Goal: Find specific page/section: Find specific page/section

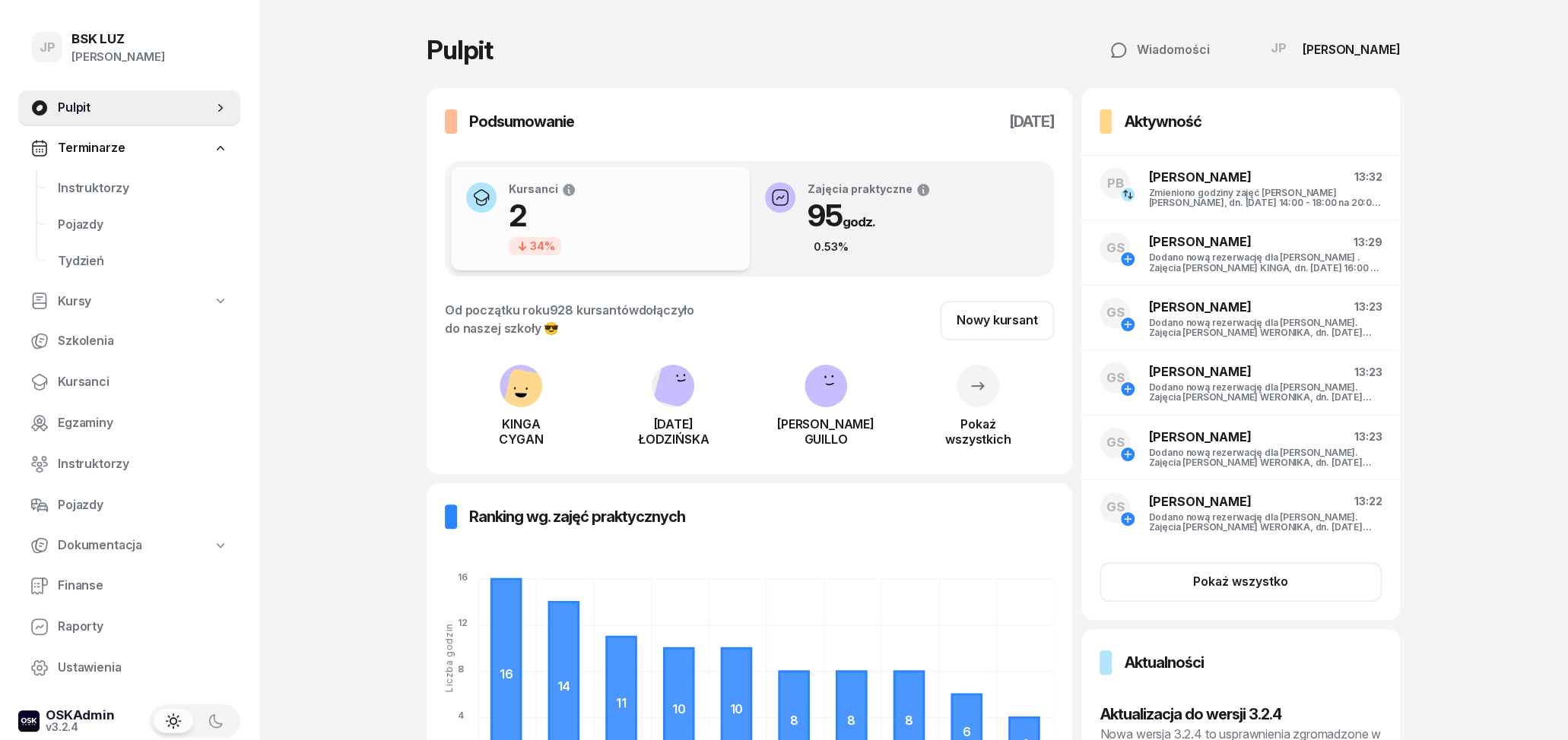
click at [75, 306] on span "Kursy" at bounding box center [74, 301] width 33 height 20
select select
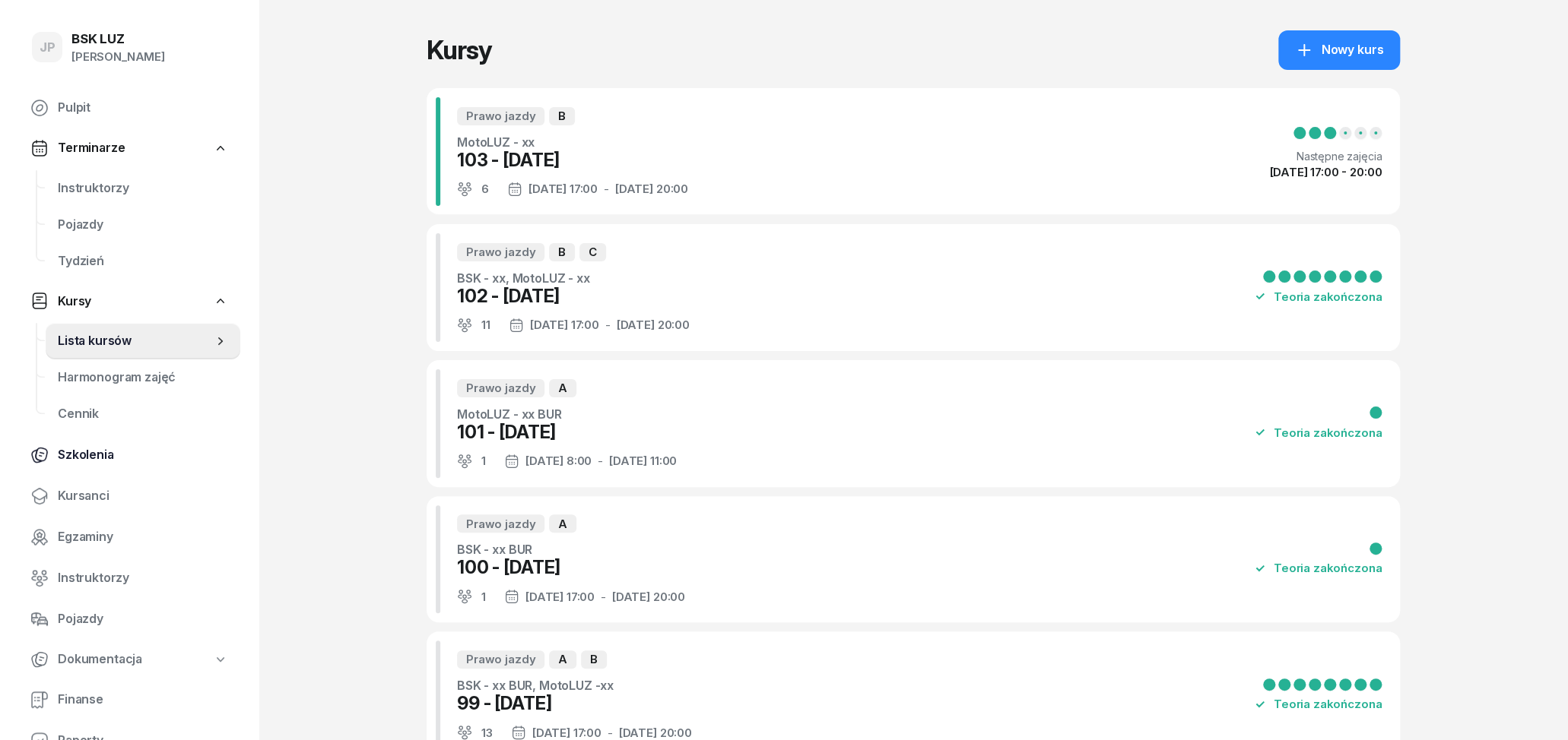
click at [105, 457] on span "Szkolenia" at bounding box center [143, 455] width 171 height 20
select select "createdAt-desc"
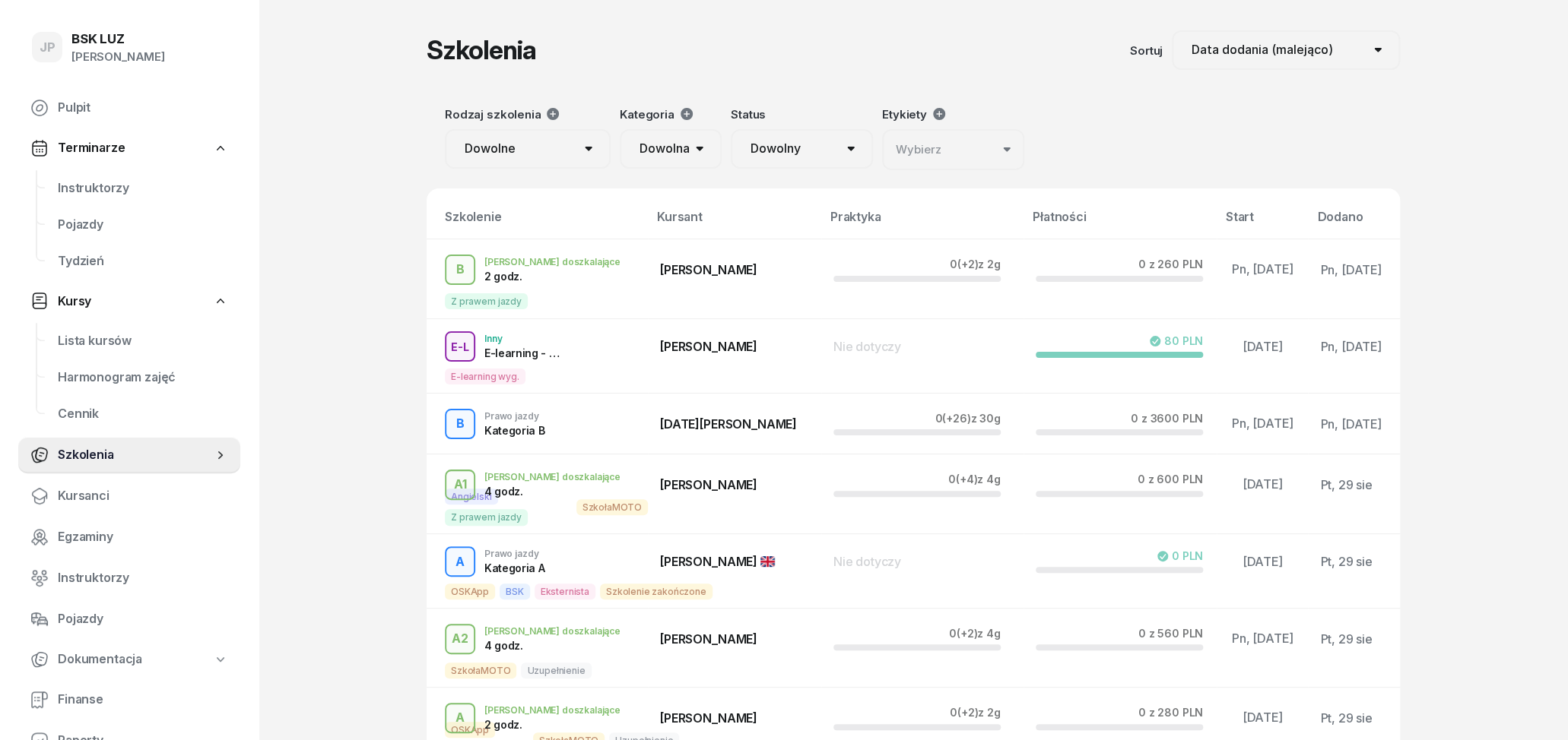
click at [63, 136] on link "Terminarze" at bounding box center [129, 148] width 222 height 35
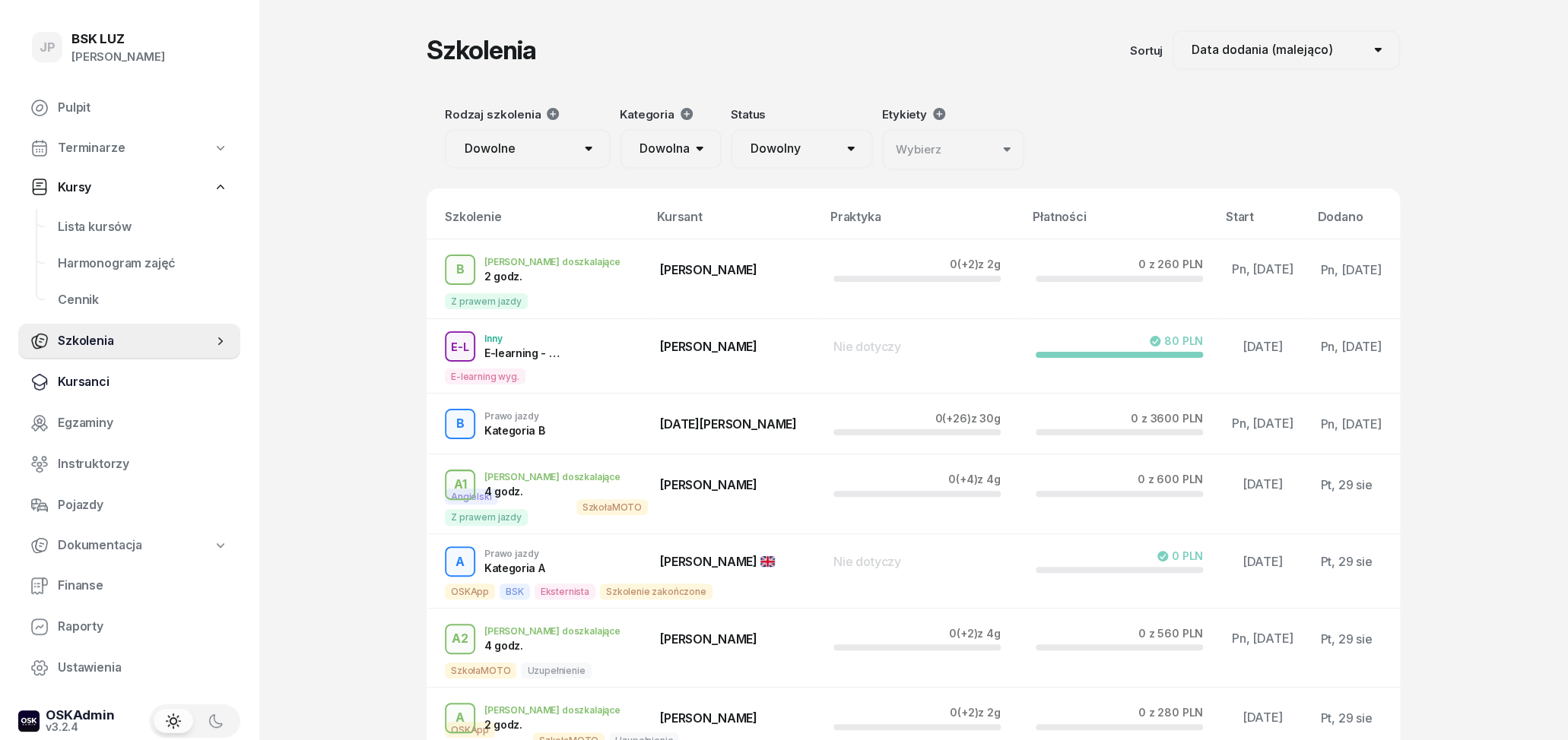
click at [102, 387] on span "Kursanci" at bounding box center [143, 382] width 171 height 20
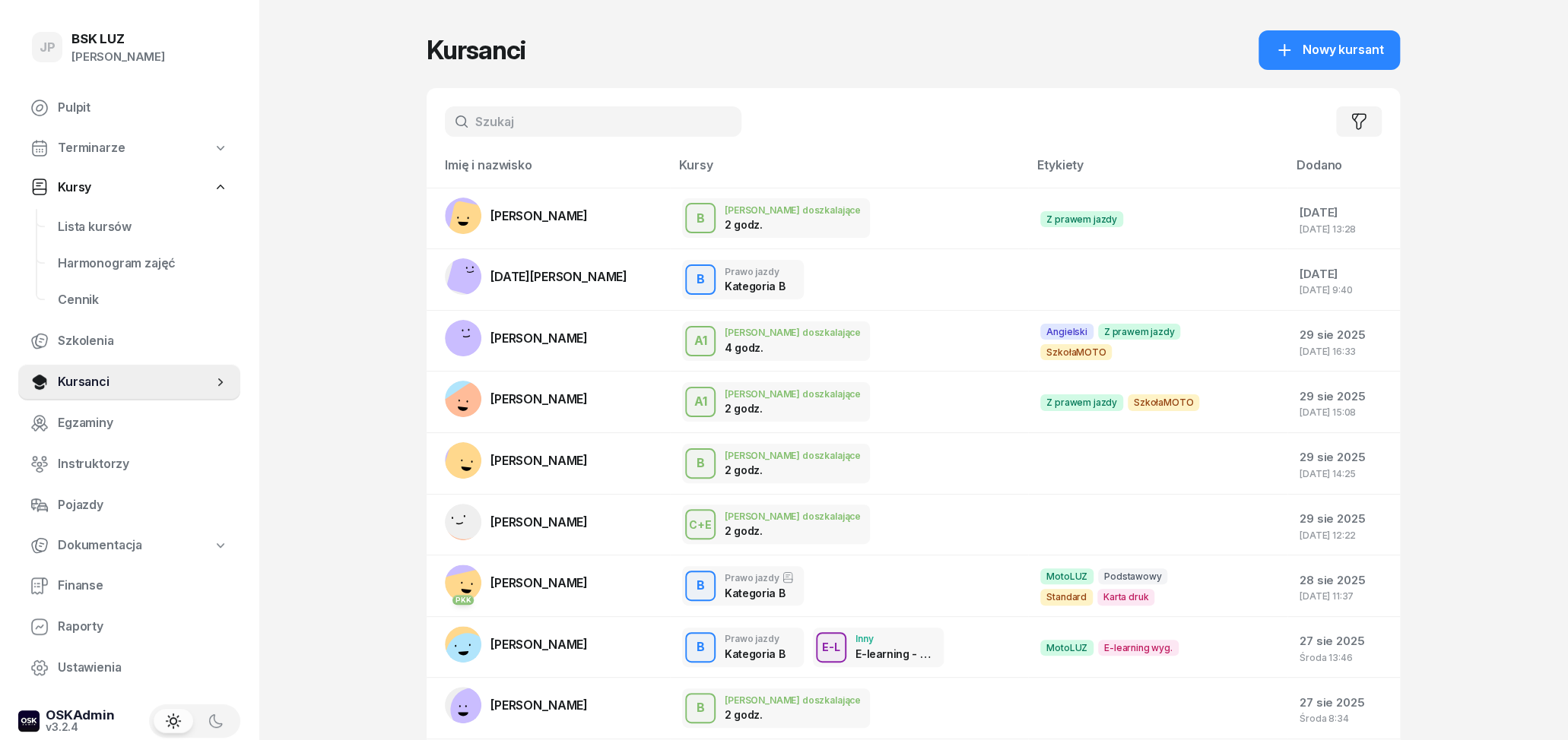
click at [559, 114] on input "text" at bounding box center [593, 121] width 296 height 30
type input "PAJDAK"
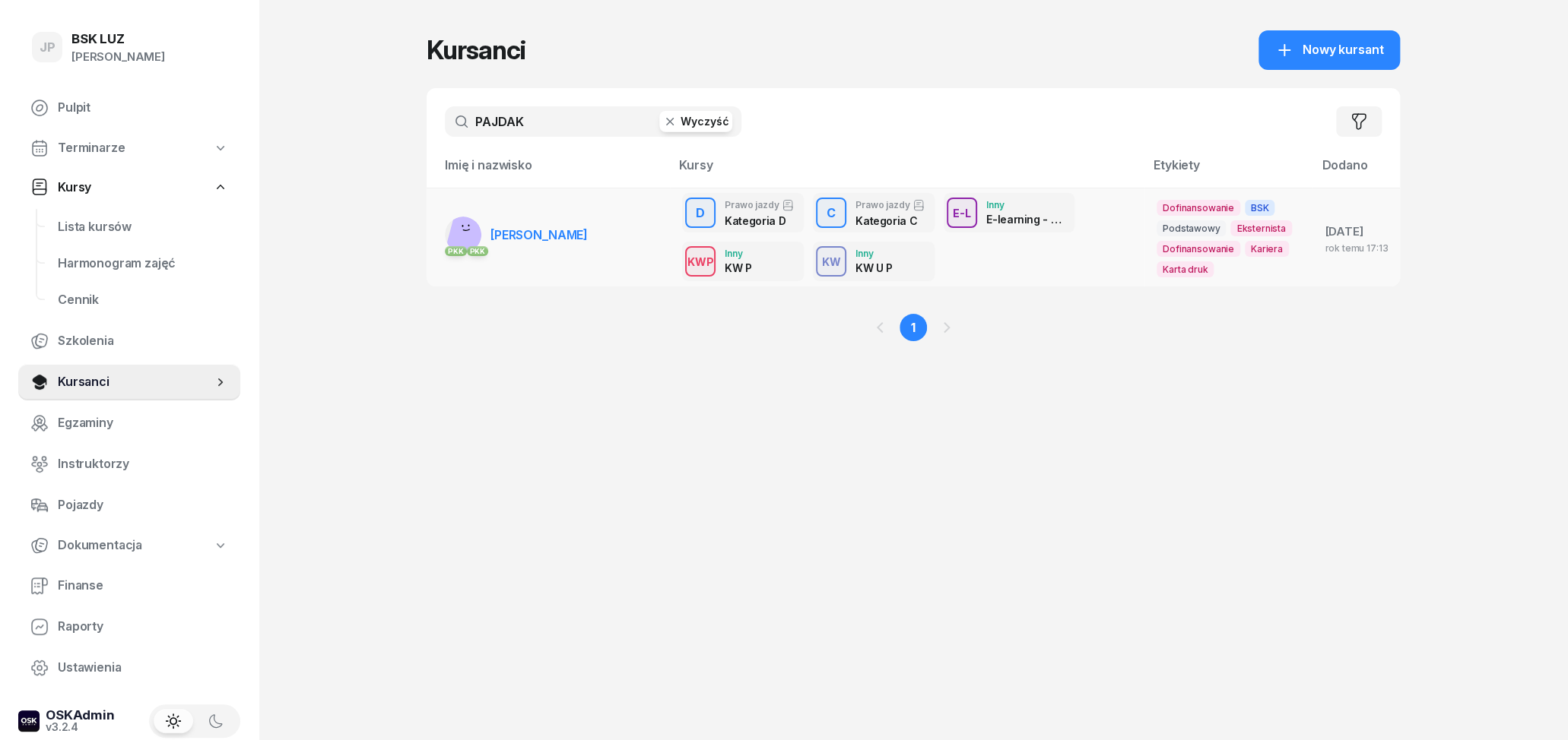
click at [527, 219] on link "PKK PKK [PERSON_NAME]" at bounding box center [517, 235] width 143 height 37
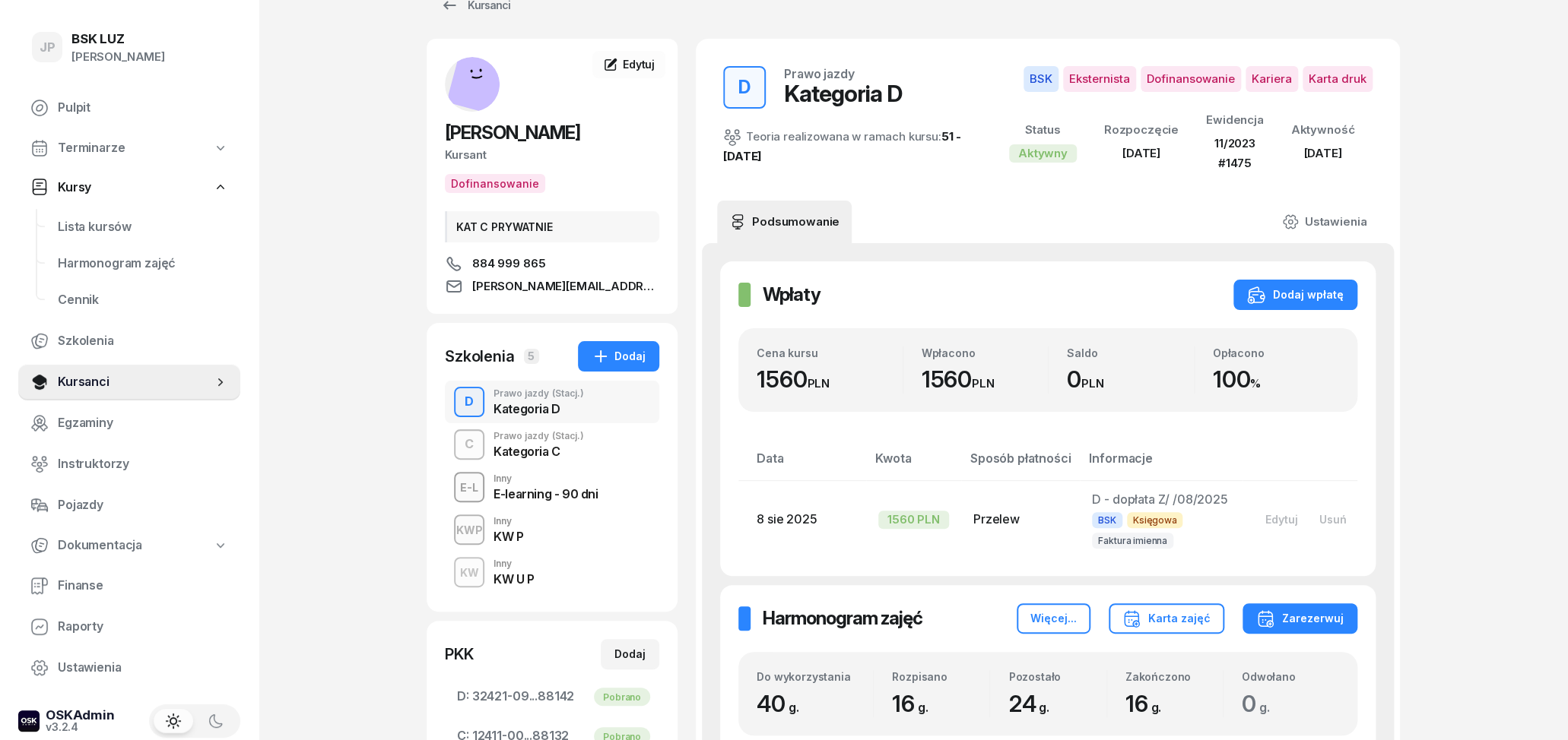
scroll to position [79, 0]
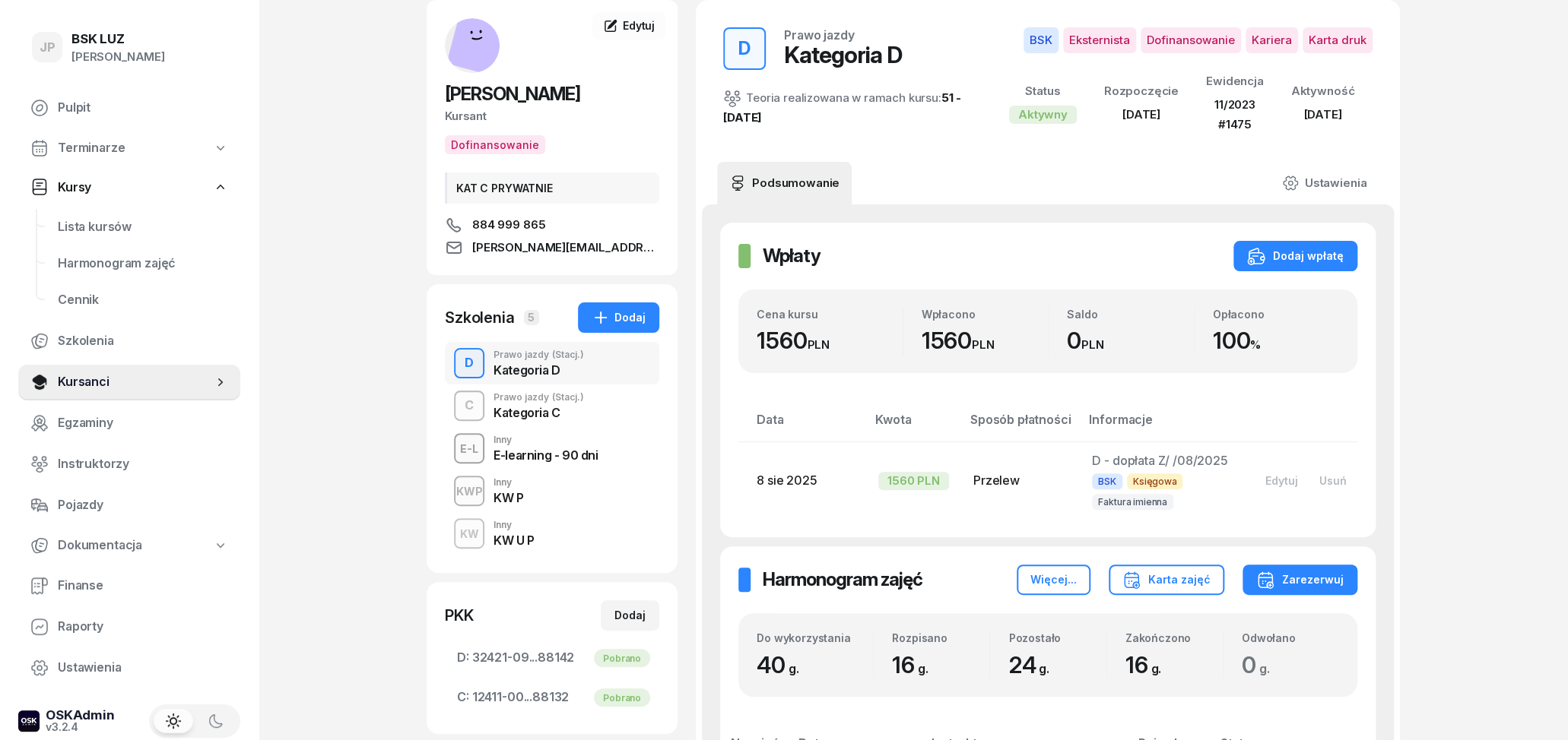
click at [526, 411] on div "Kategoria C" at bounding box center [539, 413] width 91 height 12
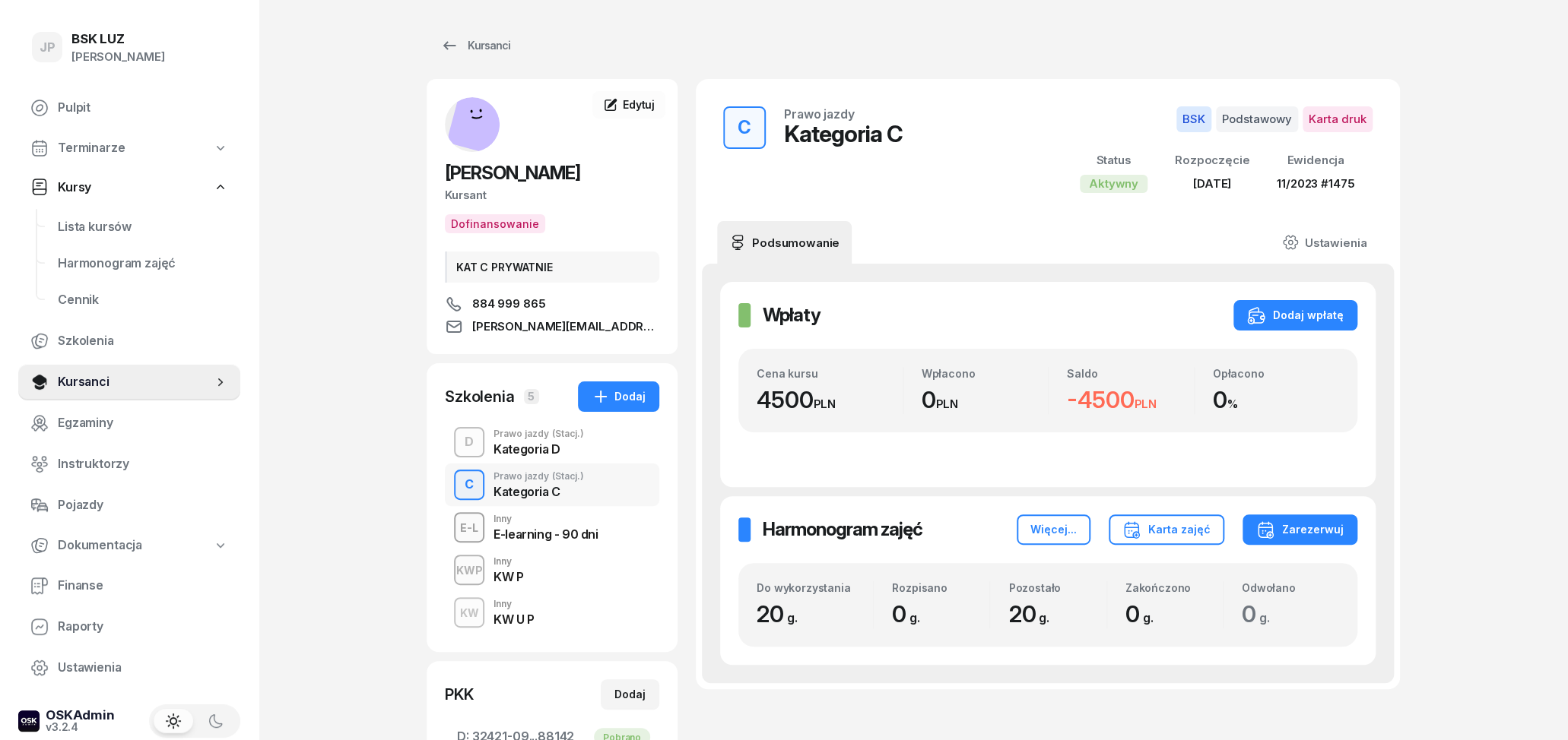
click at [517, 451] on div "Kategoria D" at bounding box center [539, 449] width 91 height 12
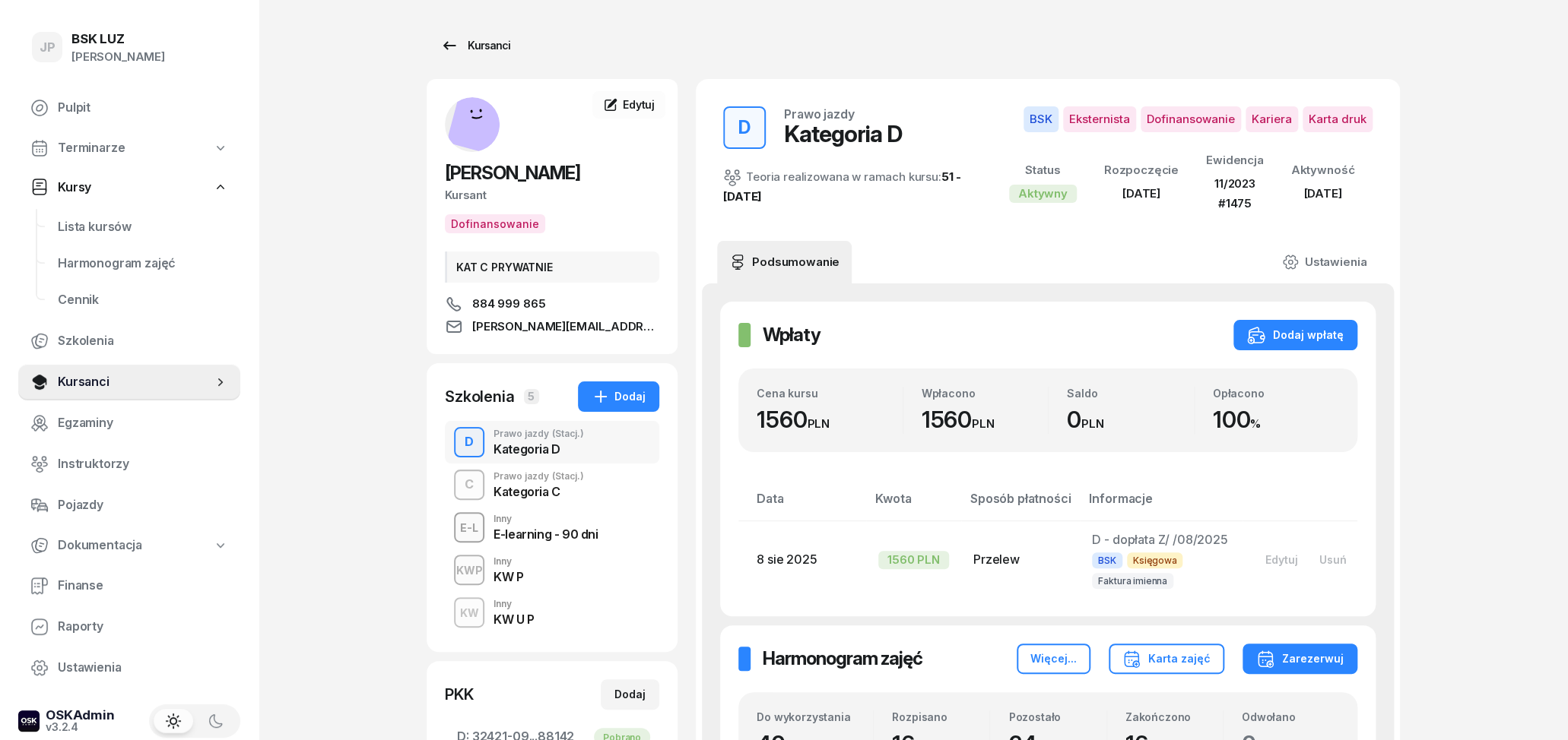
click at [465, 39] on div "Kursanci" at bounding box center [475, 45] width 70 height 18
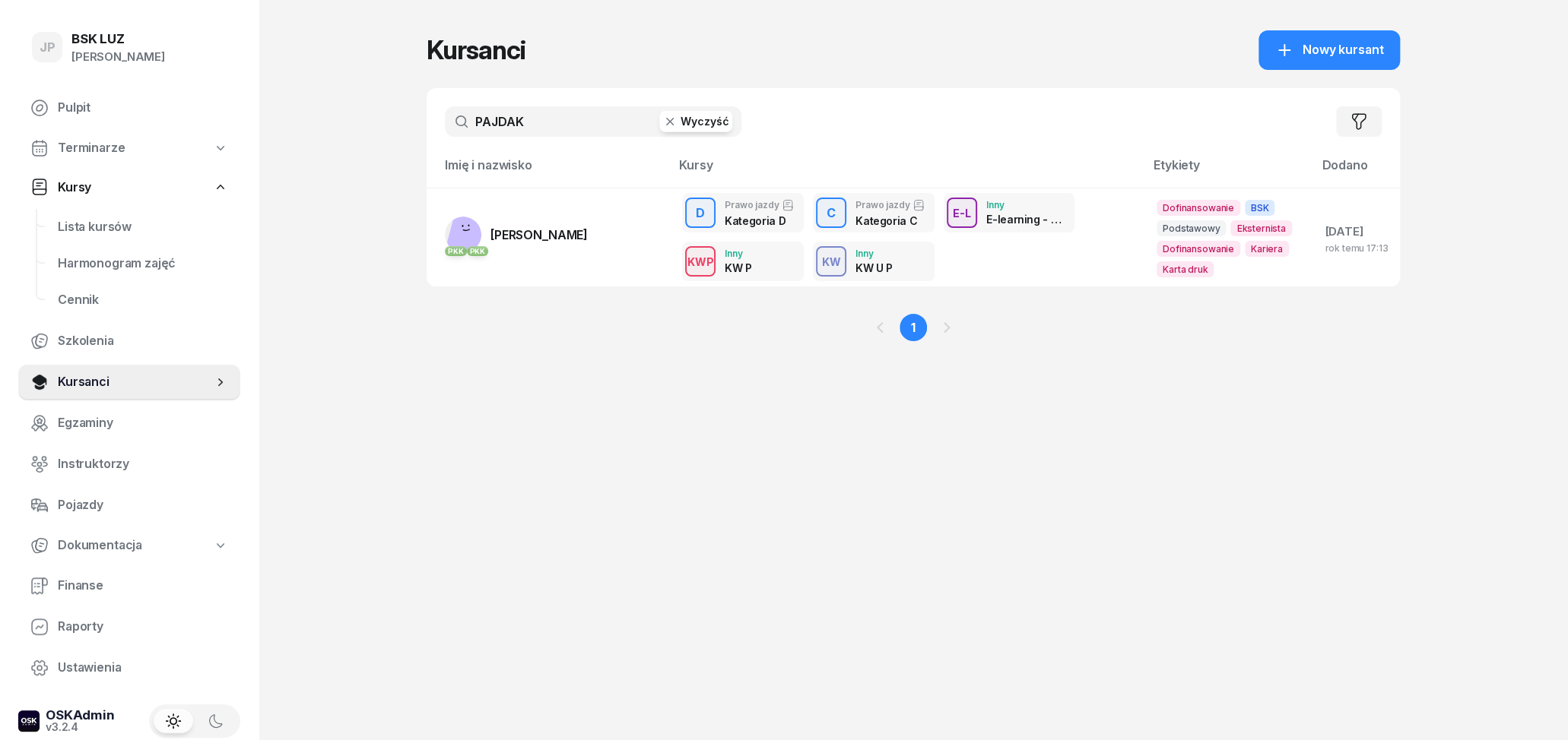
drag, startPoint x: 524, startPoint y: 120, endPoint x: 393, endPoint y: 141, distance: 132.7
click at [445, 137] on input "PAJDAK" at bounding box center [593, 121] width 296 height 30
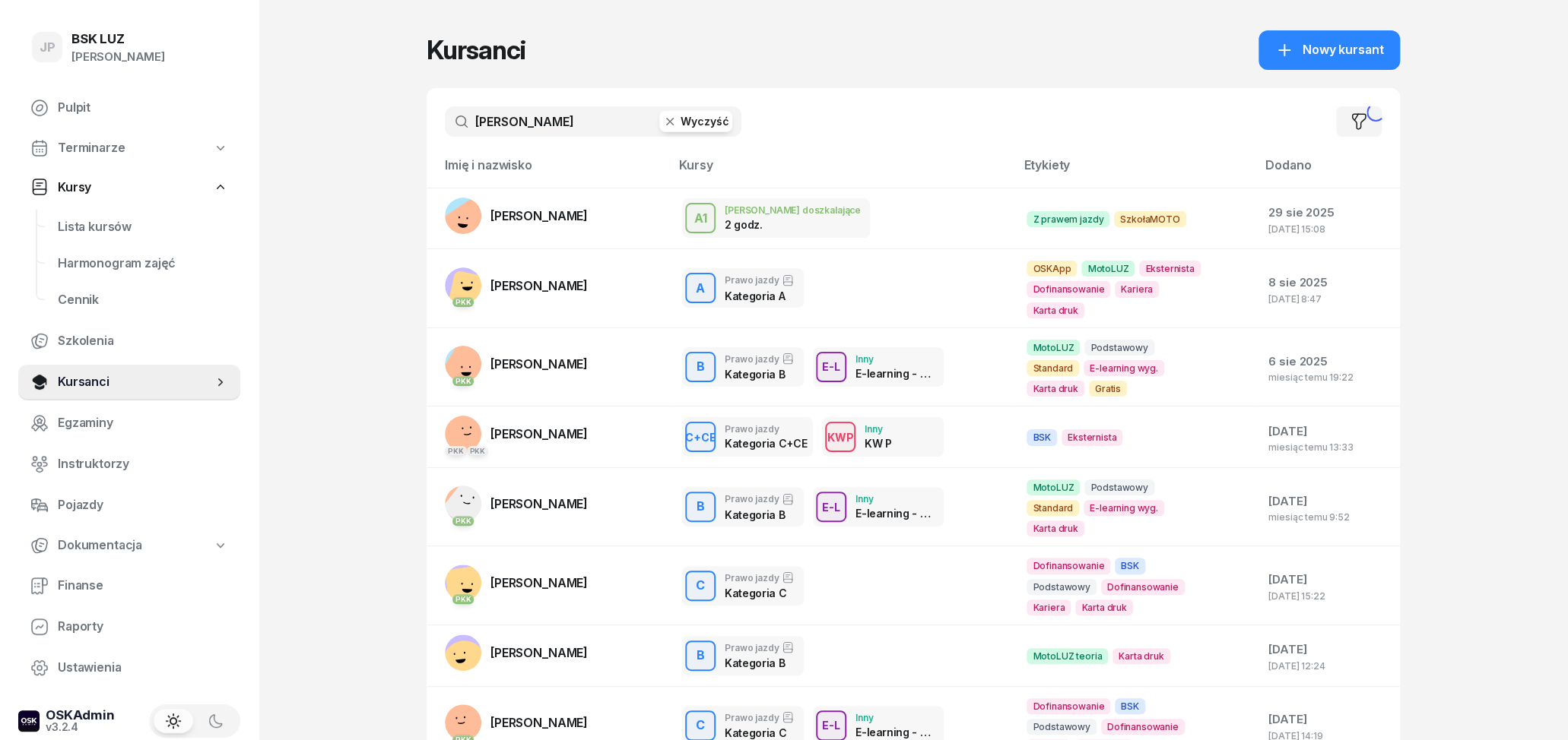
type input "[PERSON_NAME]"
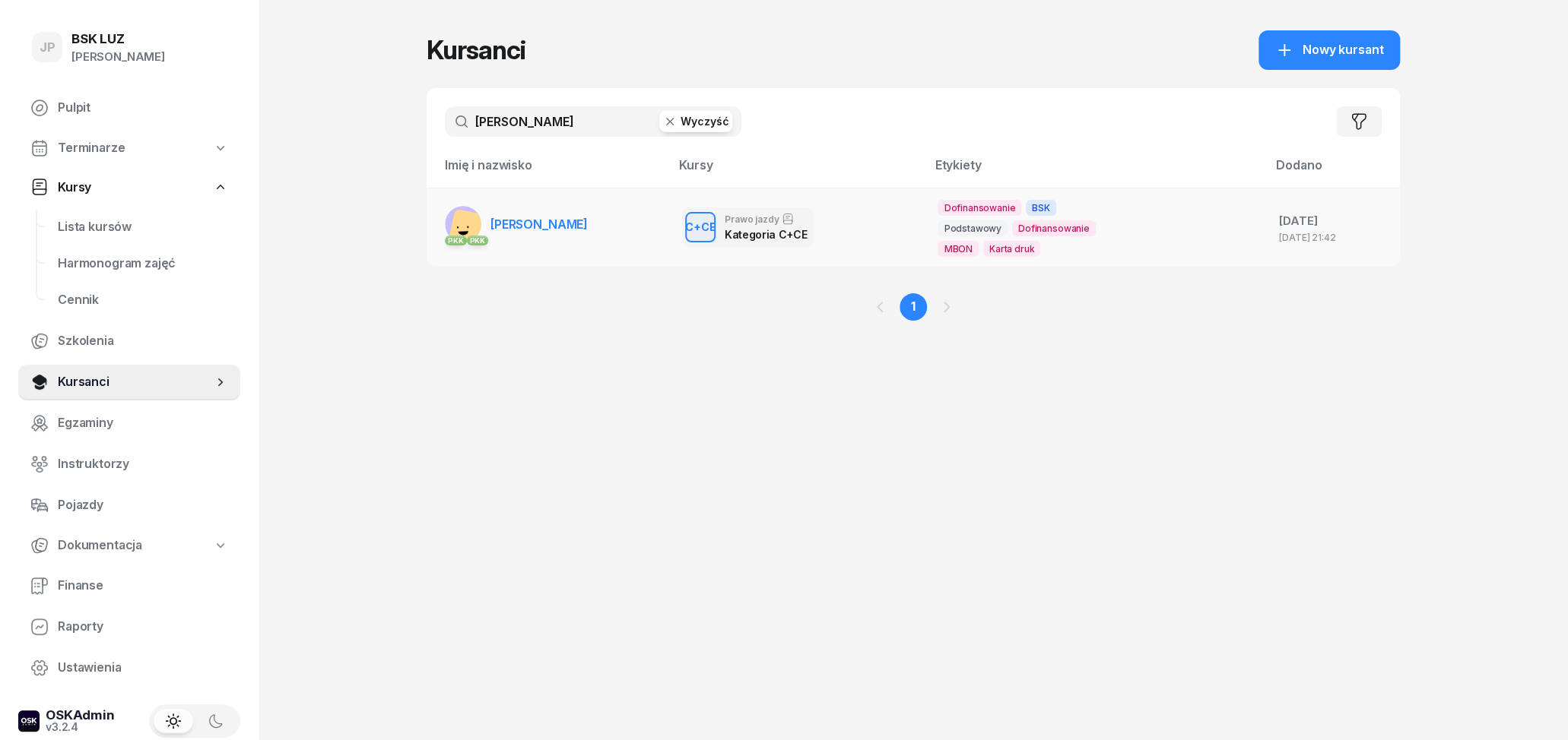
click at [512, 224] on span "[PERSON_NAME]" at bounding box center [539, 224] width 98 height 15
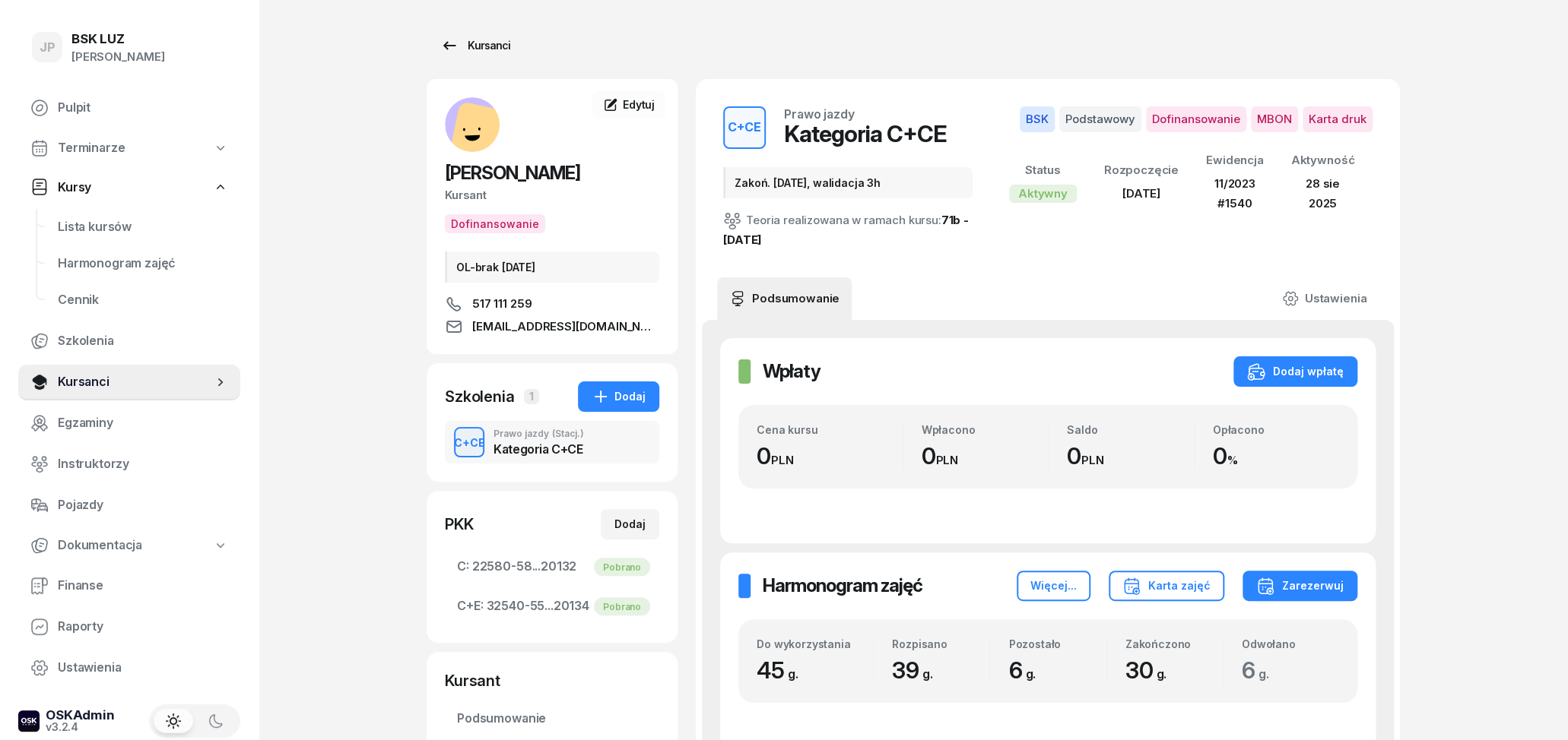
click at [435, 42] on link "Kursanci" at bounding box center [476, 45] width 98 height 30
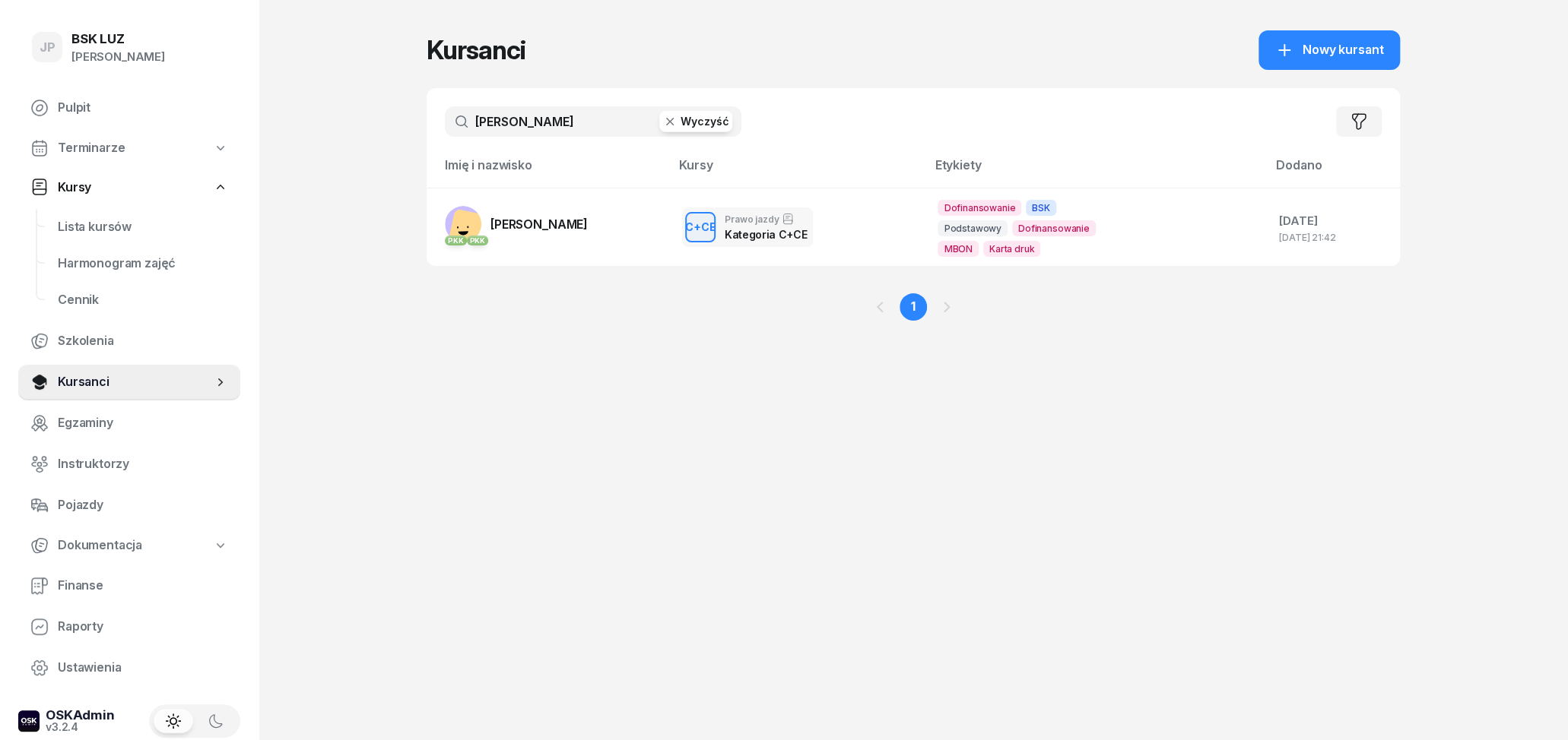
click at [675, 122] on icon "button" at bounding box center [669, 121] width 15 height 15
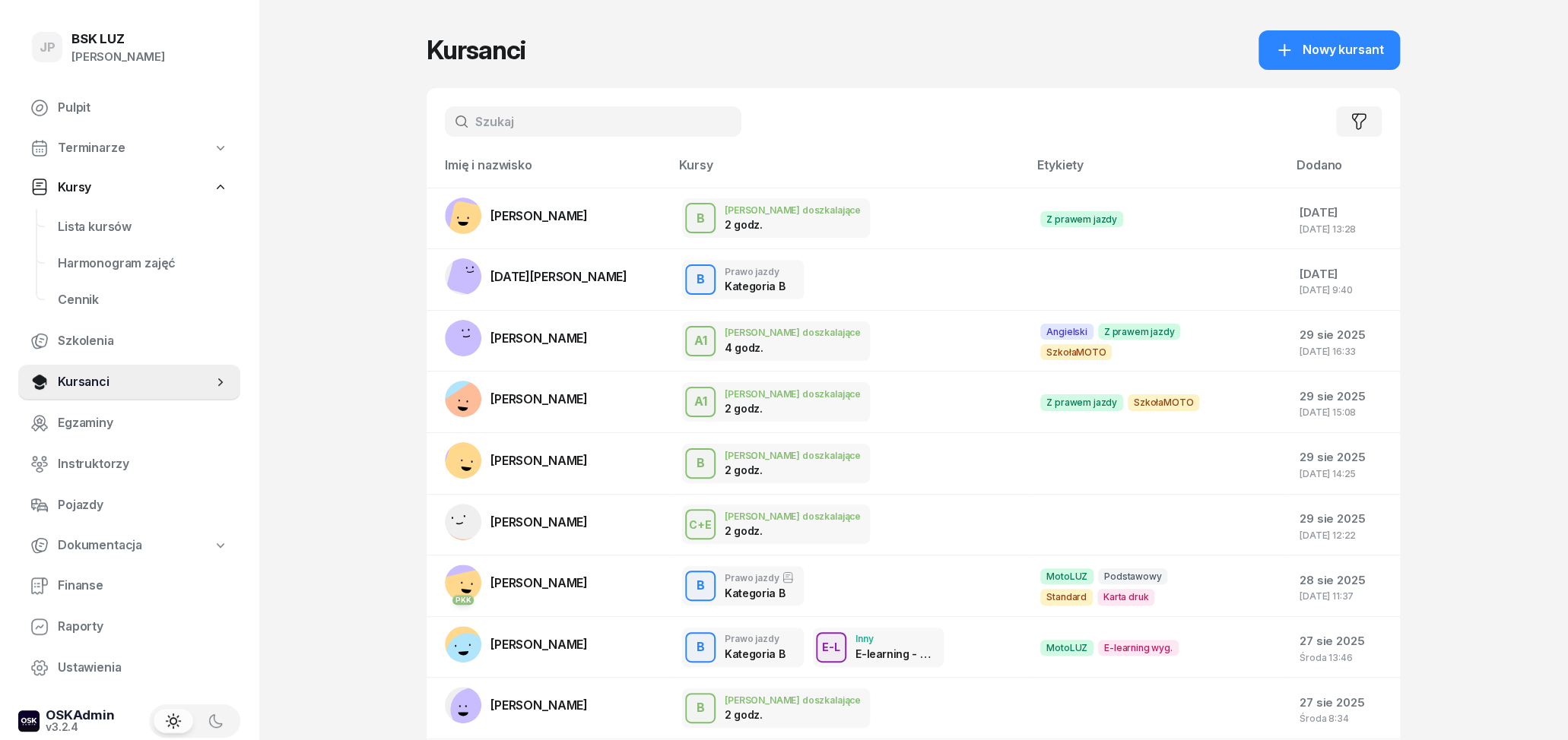
click at [612, 118] on input "text" at bounding box center [593, 121] width 296 height 30
type input "IRYNA"
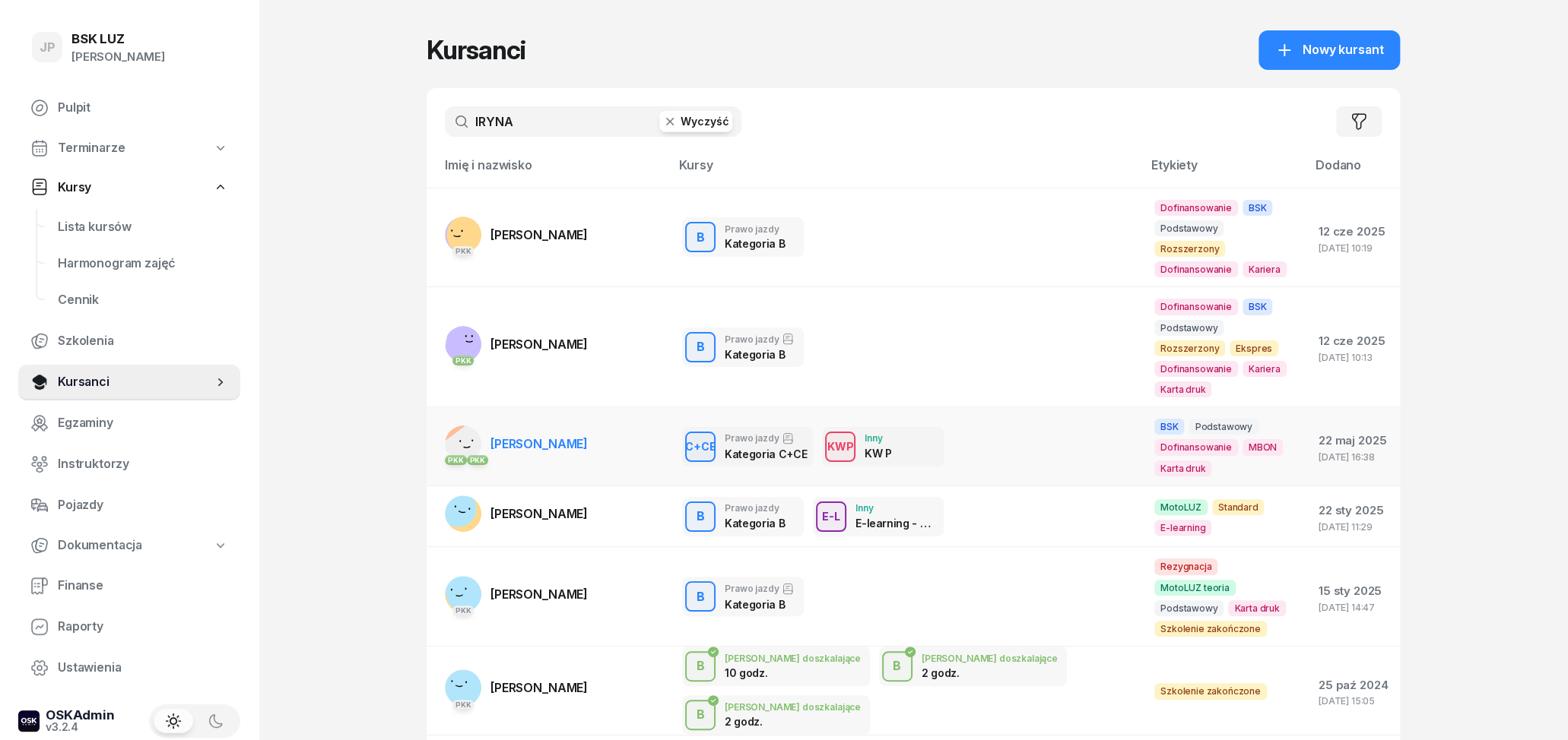
click at [539, 426] on link "PKK PKK IRYNA BRUKHLEI" at bounding box center [517, 444] width 143 height 37
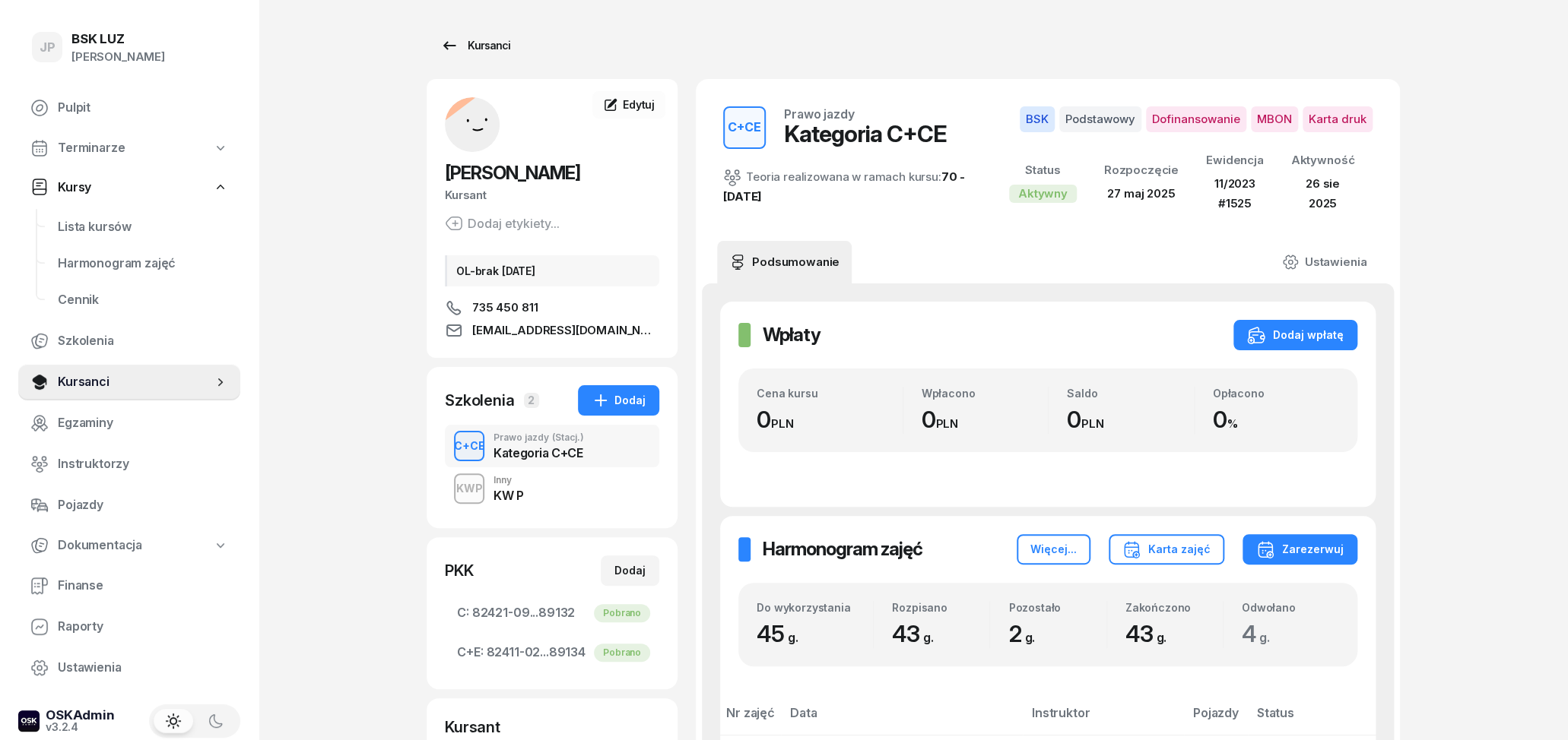
click at [449, 40] on icon at bounding box center [449, 45] width 18 height 18
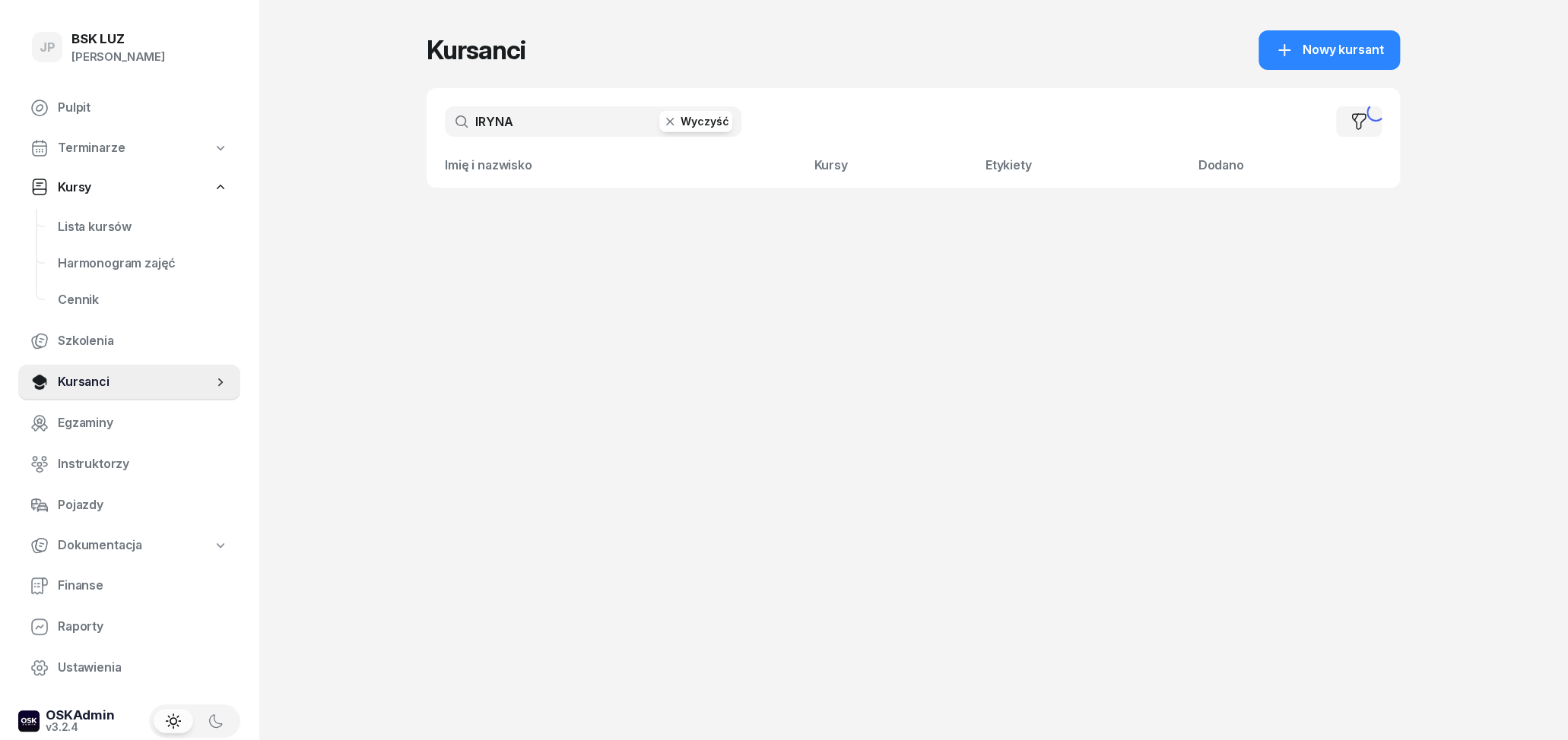
drag, startPoint x: 518, startPoint y: 126, endPoint x: 495, endPoint y: 135, distance: 24.7
click at [495, 135] on input "IRYNA" at bounding box center [593, 121] width 296 height 30
type input "I"
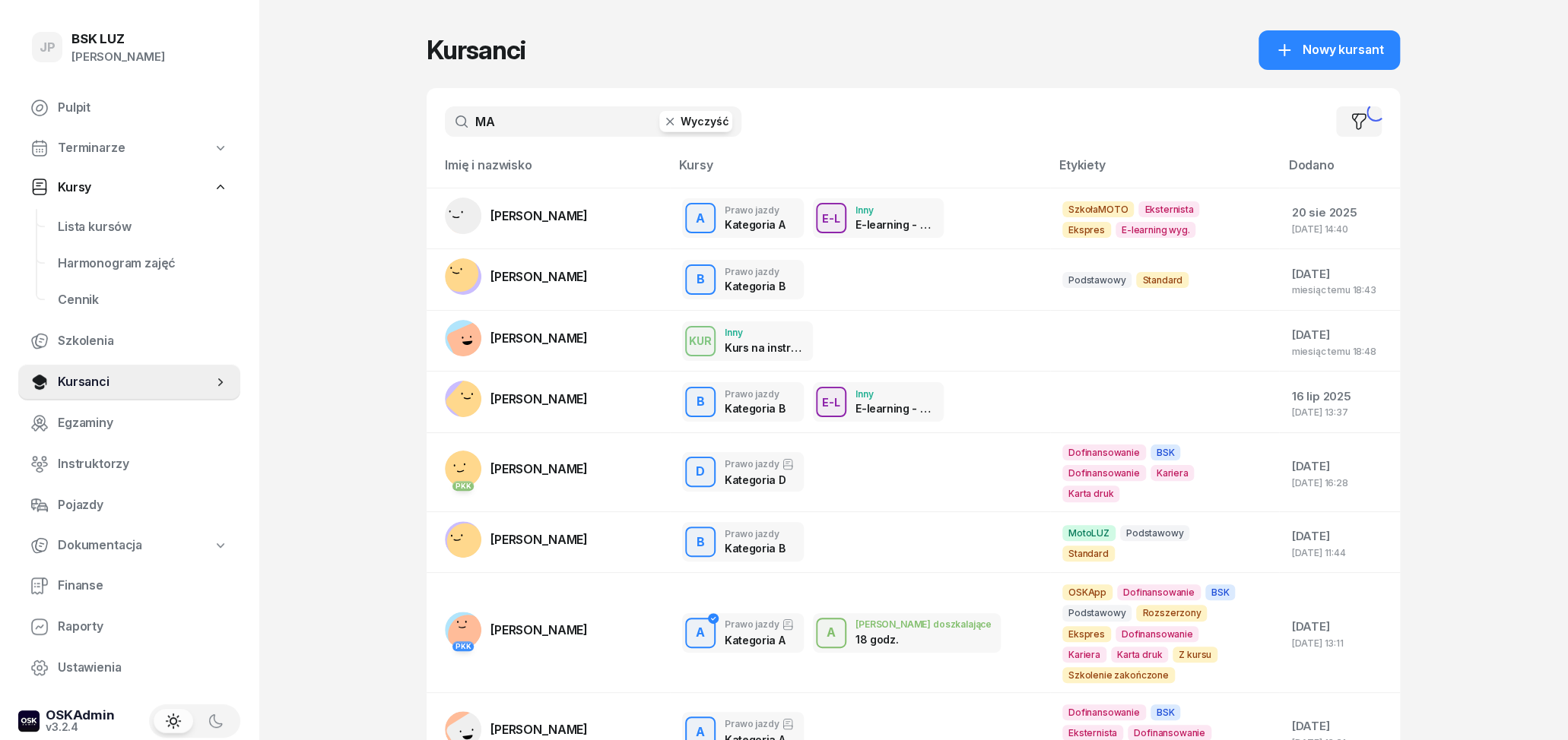
type input "M"
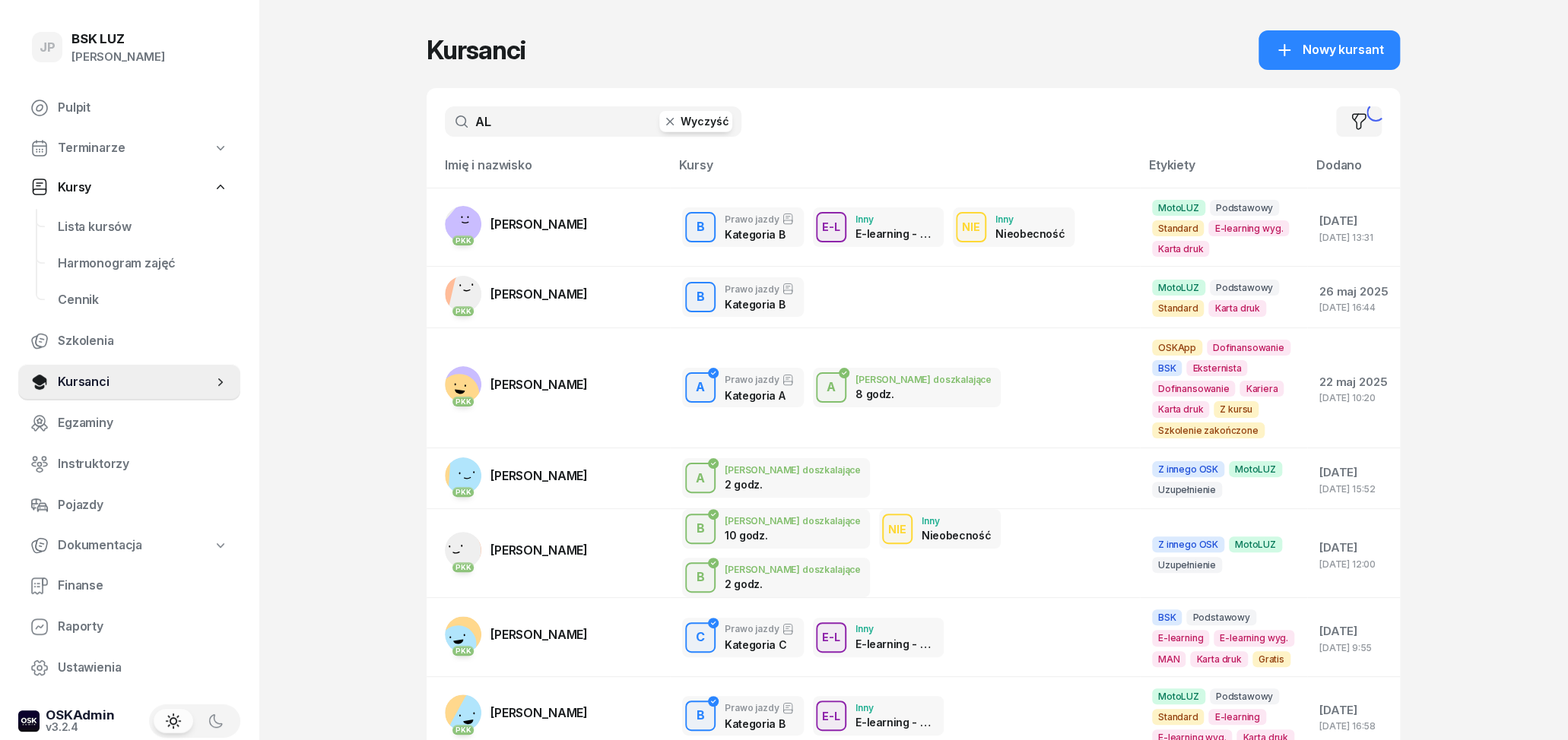
type input "A"
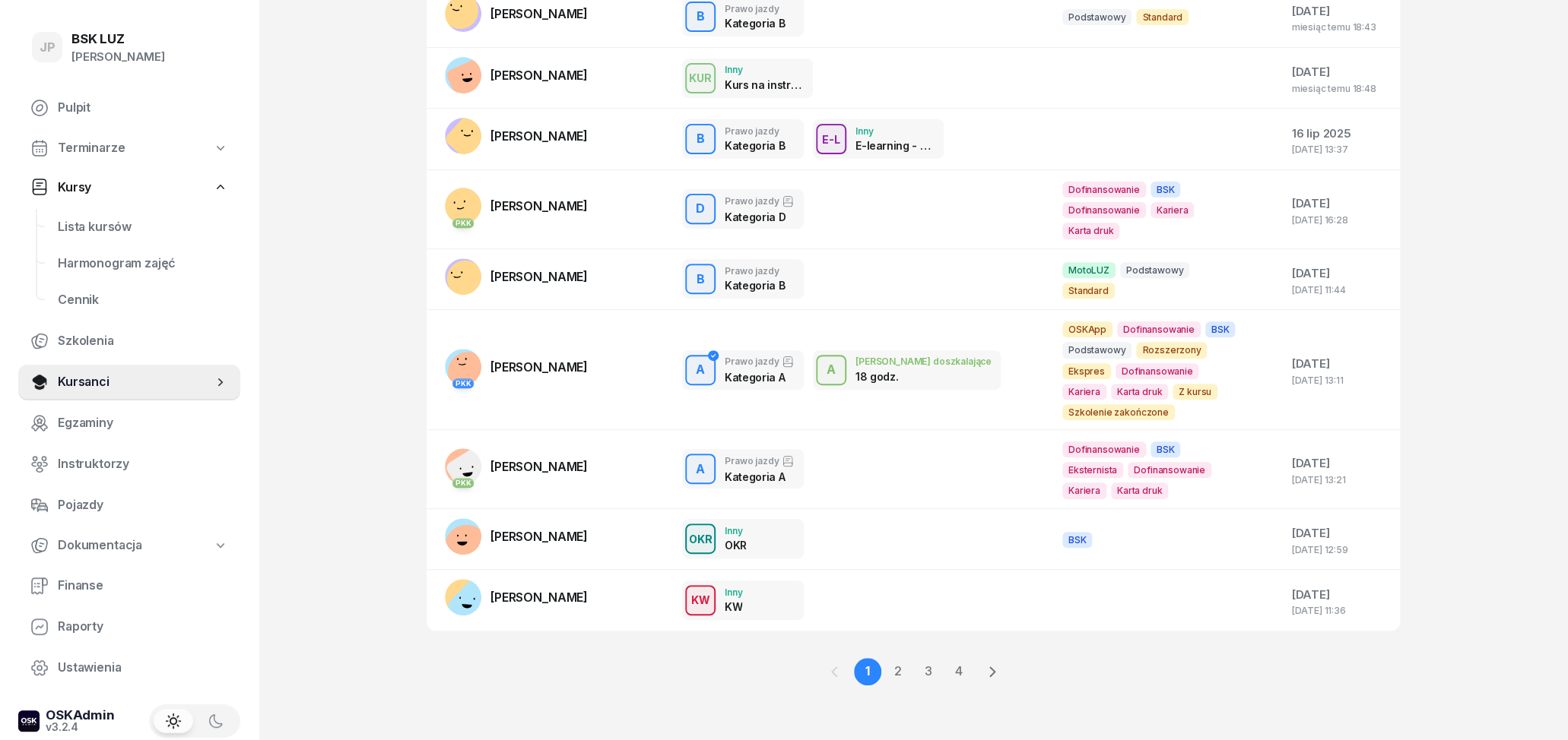
scroll to position [266, 0]
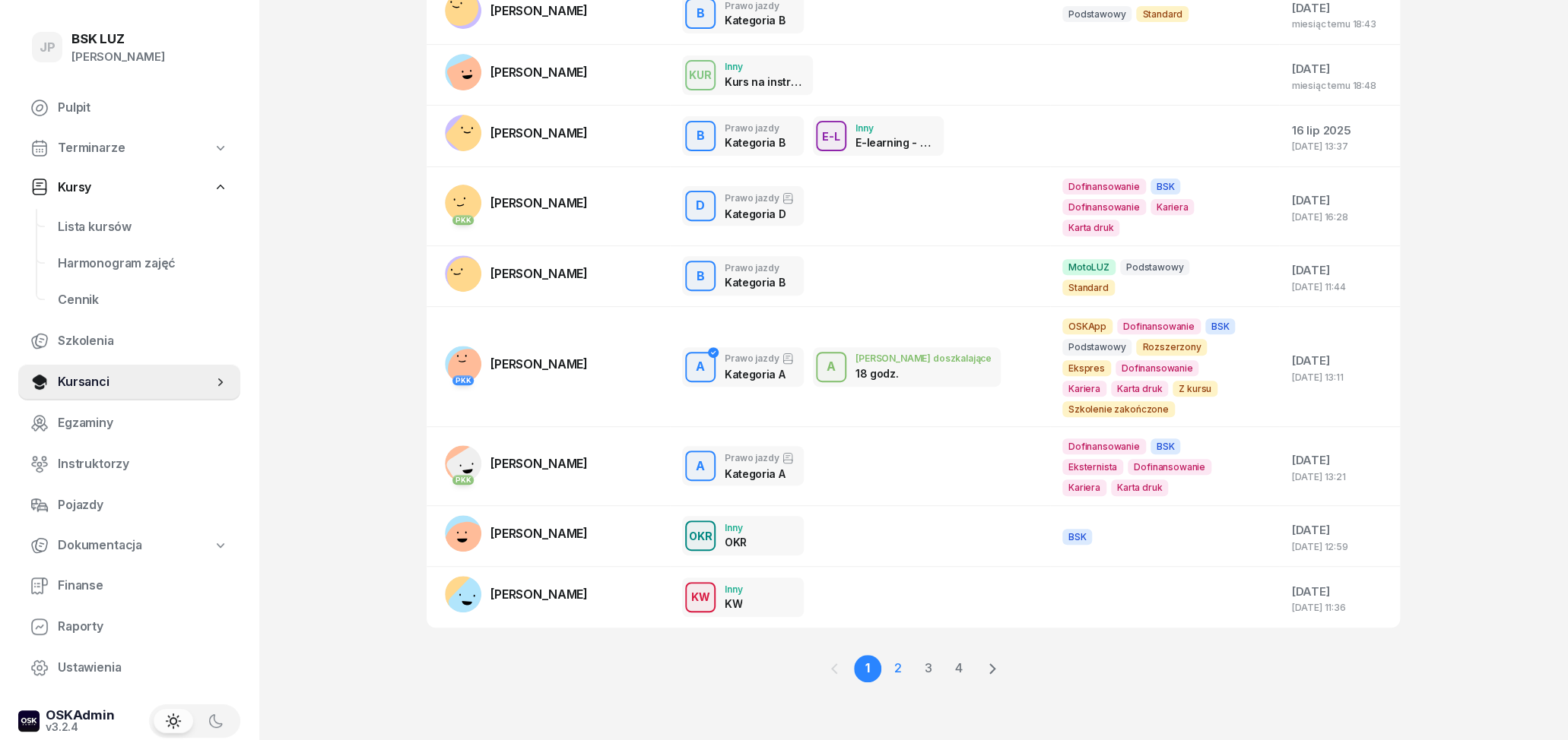
type input "MACI"
click at [902, 670] on link "2" at bounding box center [897, 669] width 27 height 27
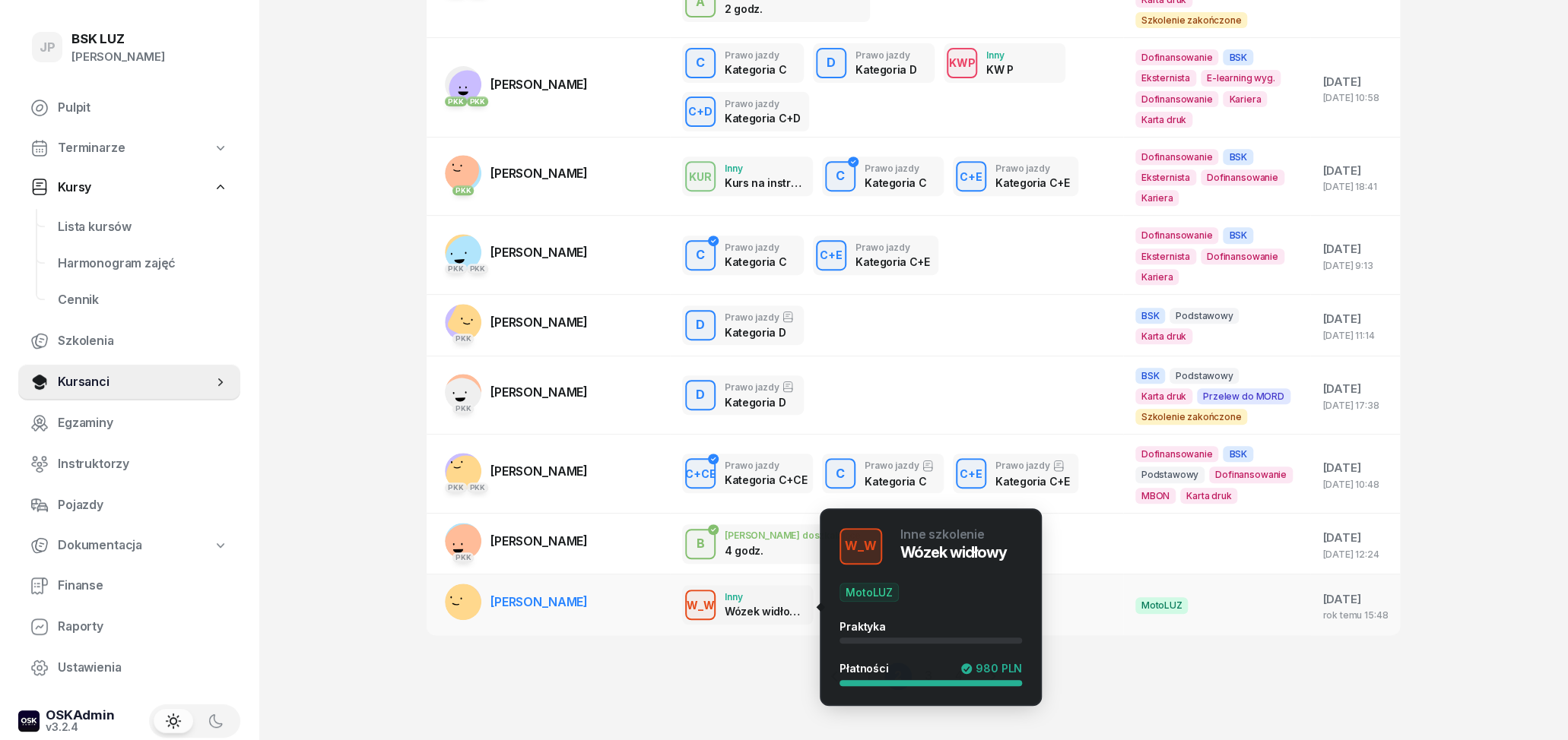
scroll to position [340, 0]
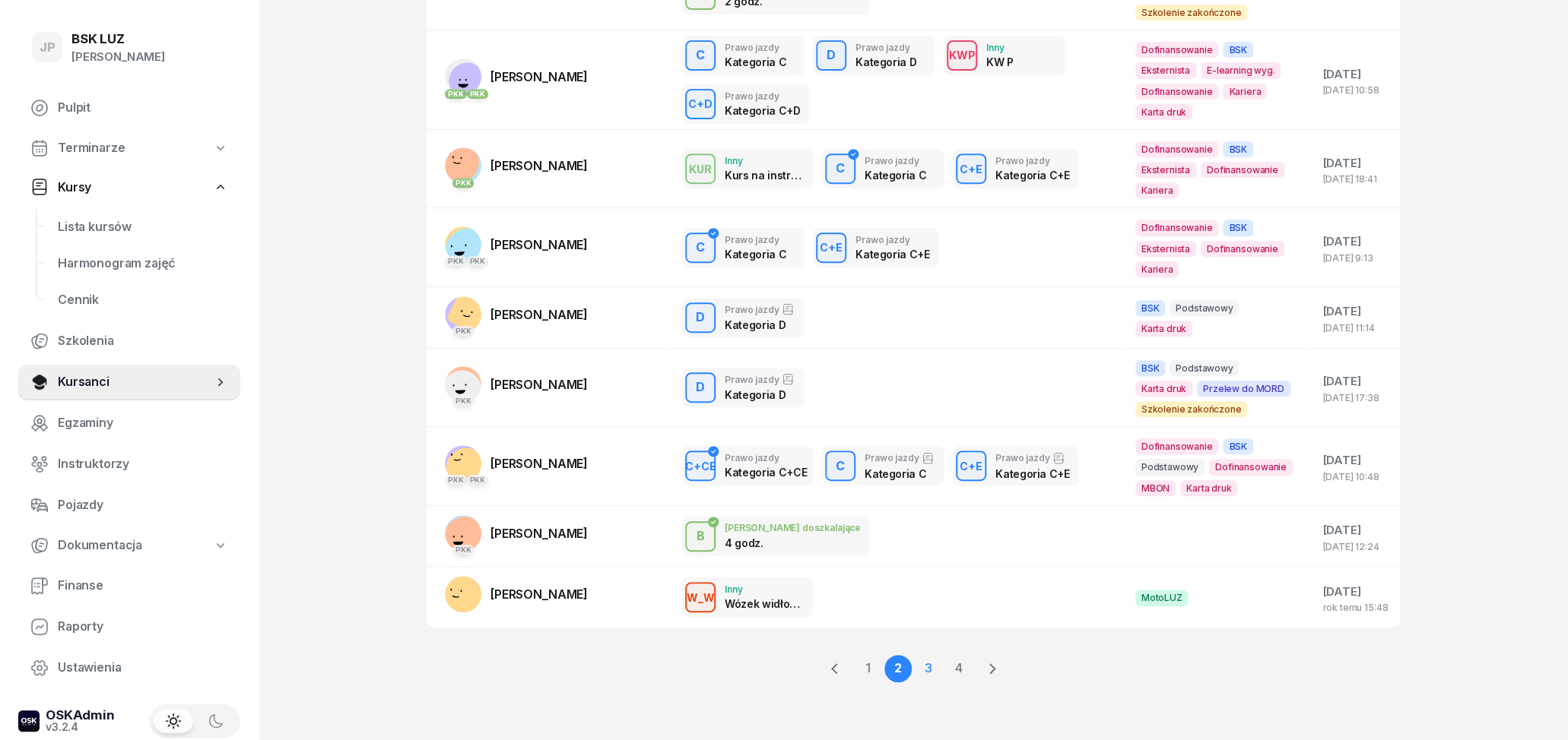
click at [926, 675] on link "3" at bounding box center [928, 669] width 27 height 27
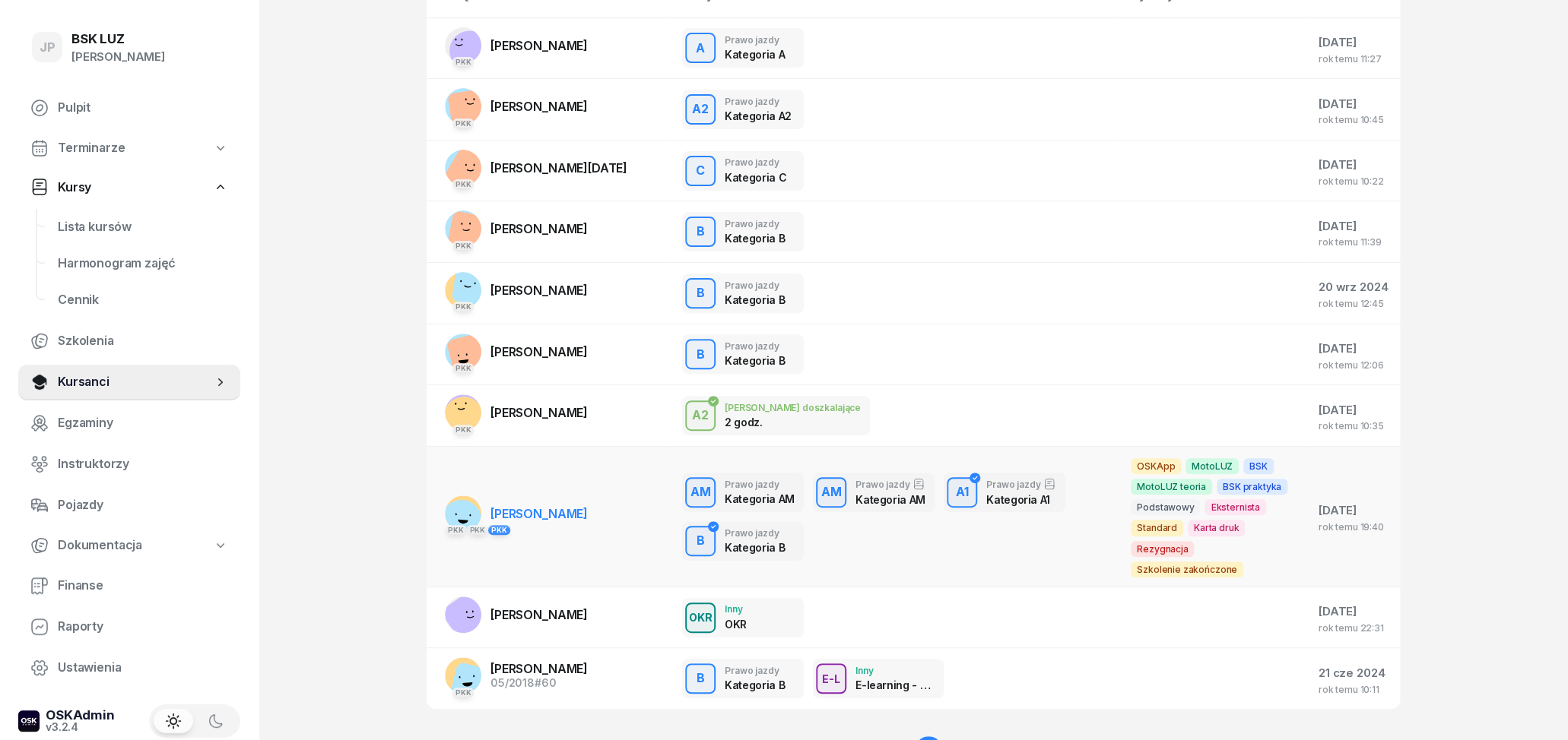
scroll to position [252, 0]
